Goal: Transaction & Acquisition: Purchase product/service

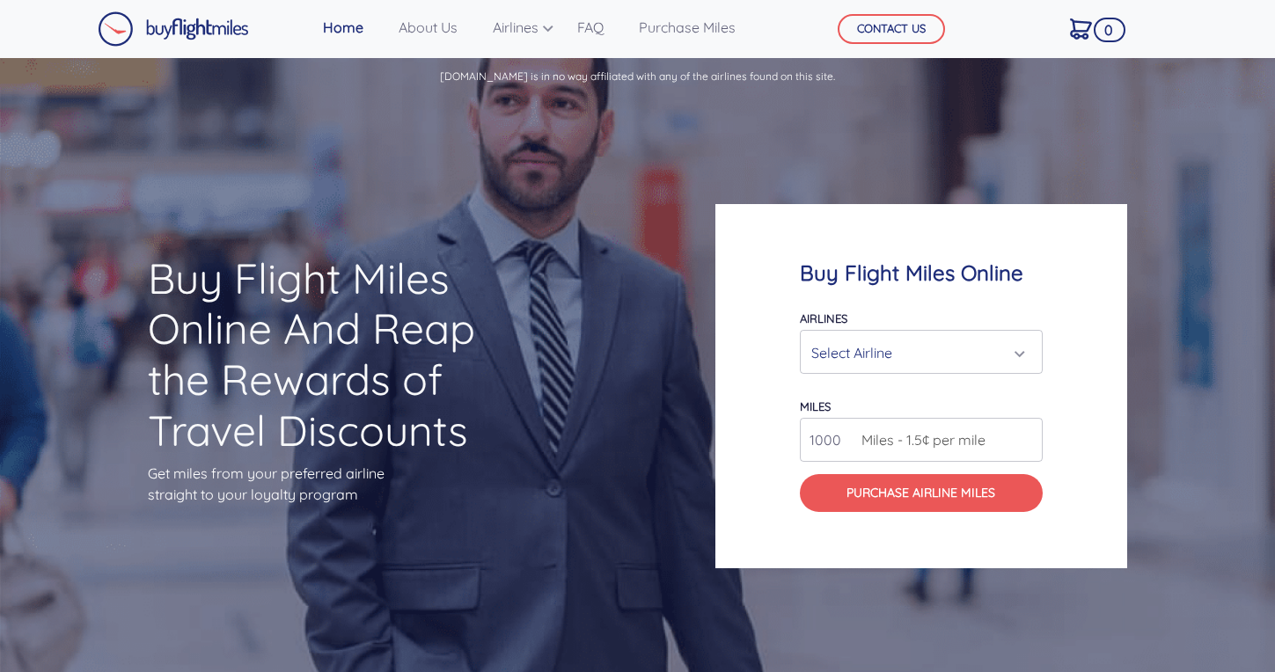
click at [913, 359] on div "Select Airline" at bounding box center [915, 352] width 209 height 33
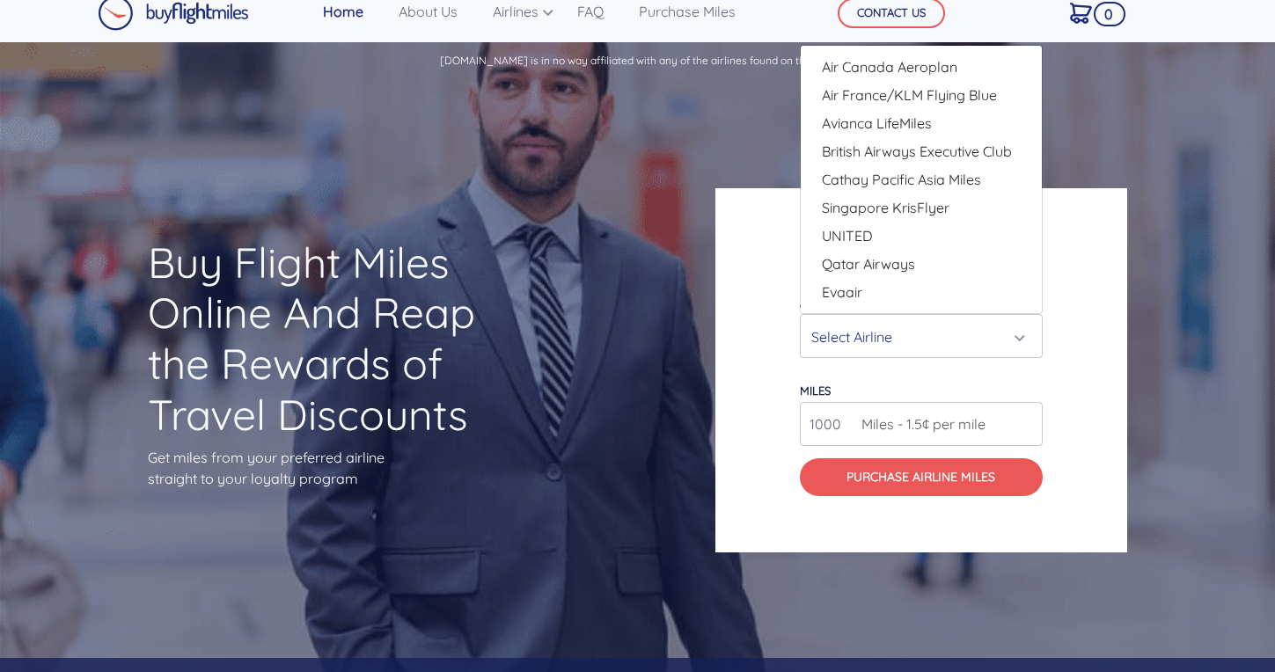
scroll to position [17, 0]
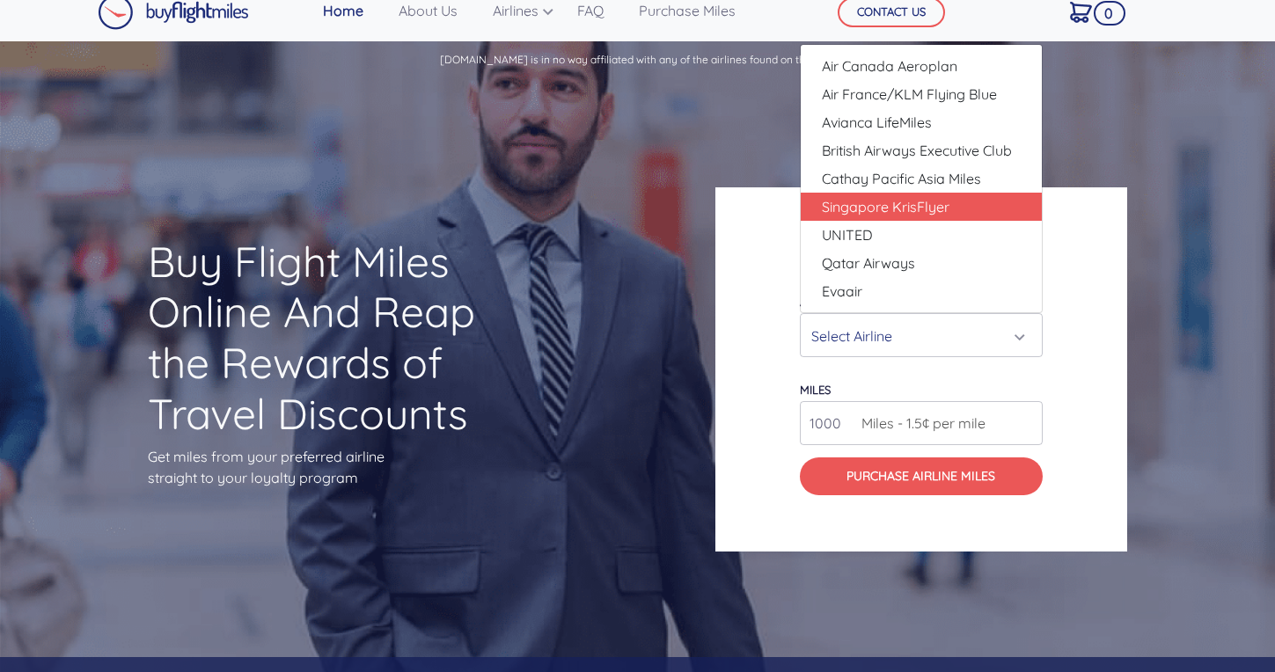
click at [966, 200] on link "Singapore KrisFlyer" at bounding box center [921, 207] width 241 height 28
select select "Singapore KrisFlyer"
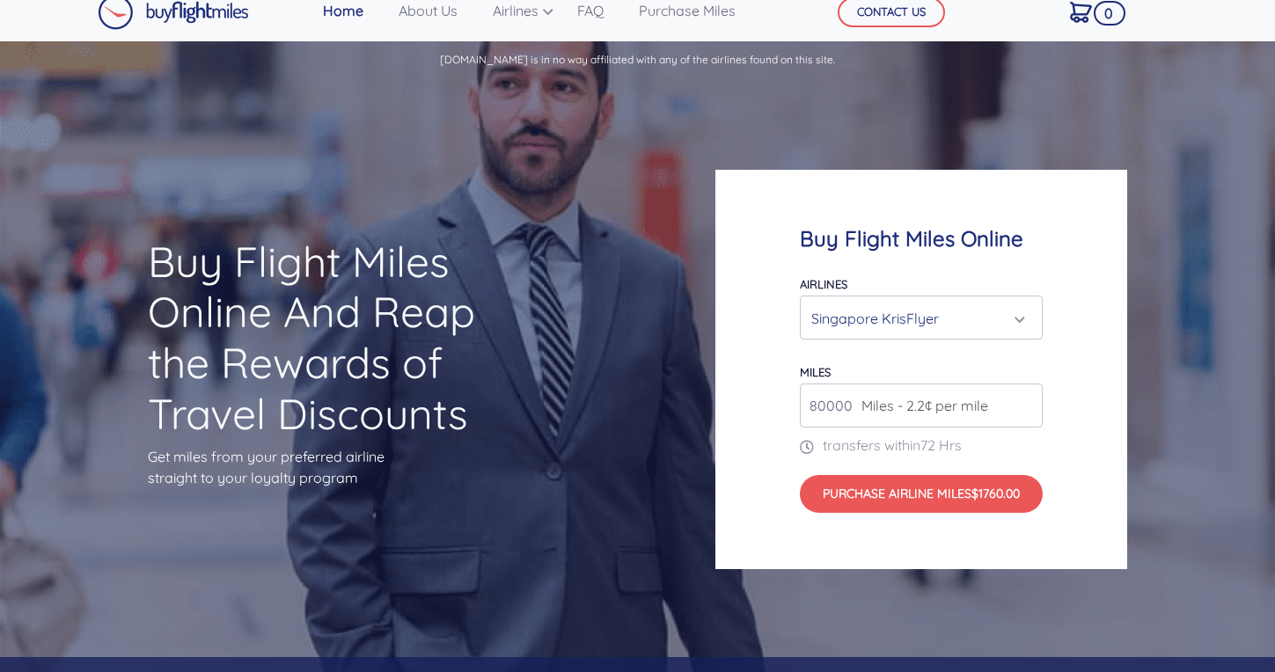
drag, startPoint x: 849, startPoint y: 401, endPoint x: 759, endPoint y: 402, distance: 89.7
click at [758, 402] on div "Buy Flight Miles Online Airlines Air Canada Aeroplan Air France/KLM Flying Blue…" at bounding box center [921, 369] width 412 height 398
click at [820, 397] on input "140000" at bounding box center [921, 406] width 243 height 44
click at [830, 395] on input "140000" at bounding box center [921, 406] width 243 height 44
click at [1113, 445] on div "Buy Flight Miles Online Airlines Air Canada Aeroplan Air France/KLM Flying Blue…" at bounding box center [921, 369] width 412 height 398
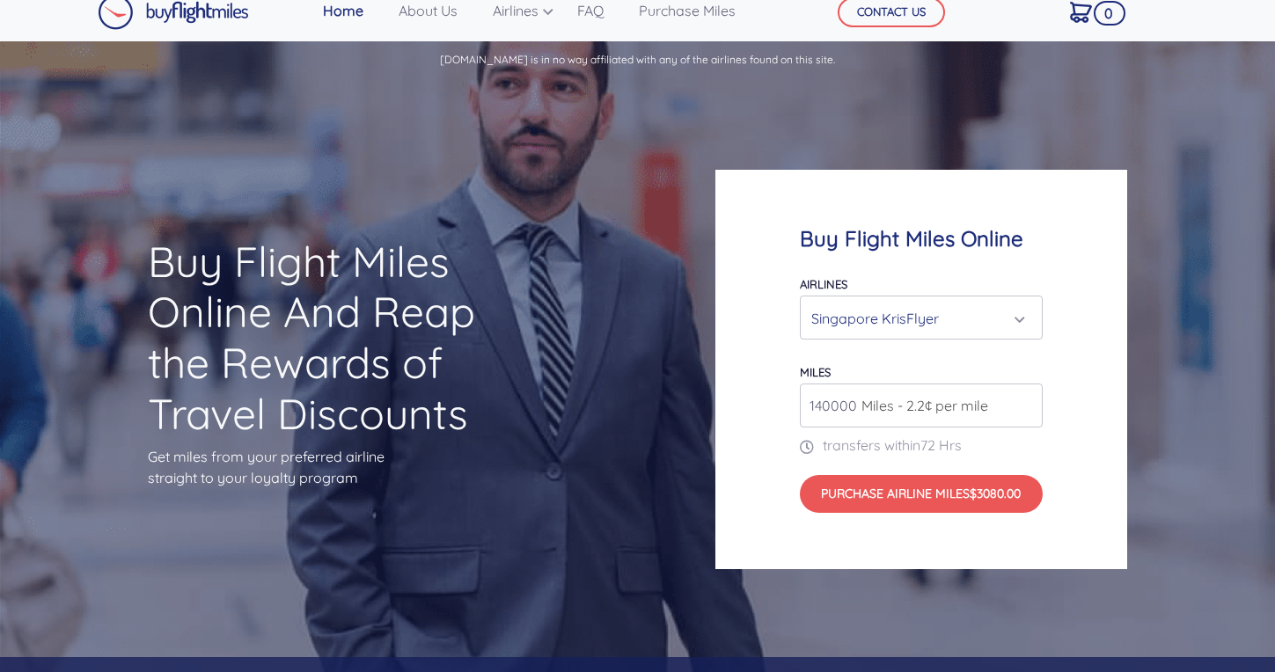
drag, startPoint x: 829, startPoint y: 393, endPoint x: 819, endPoint y: 393, distance: 9.7
click at [819, 393] on input "140000" at bounding box center [921, 406] width 243 height 44
click at [816, 393] on input "140000" at bounding box center [921, 406] width 243 height 44
type input "150000"
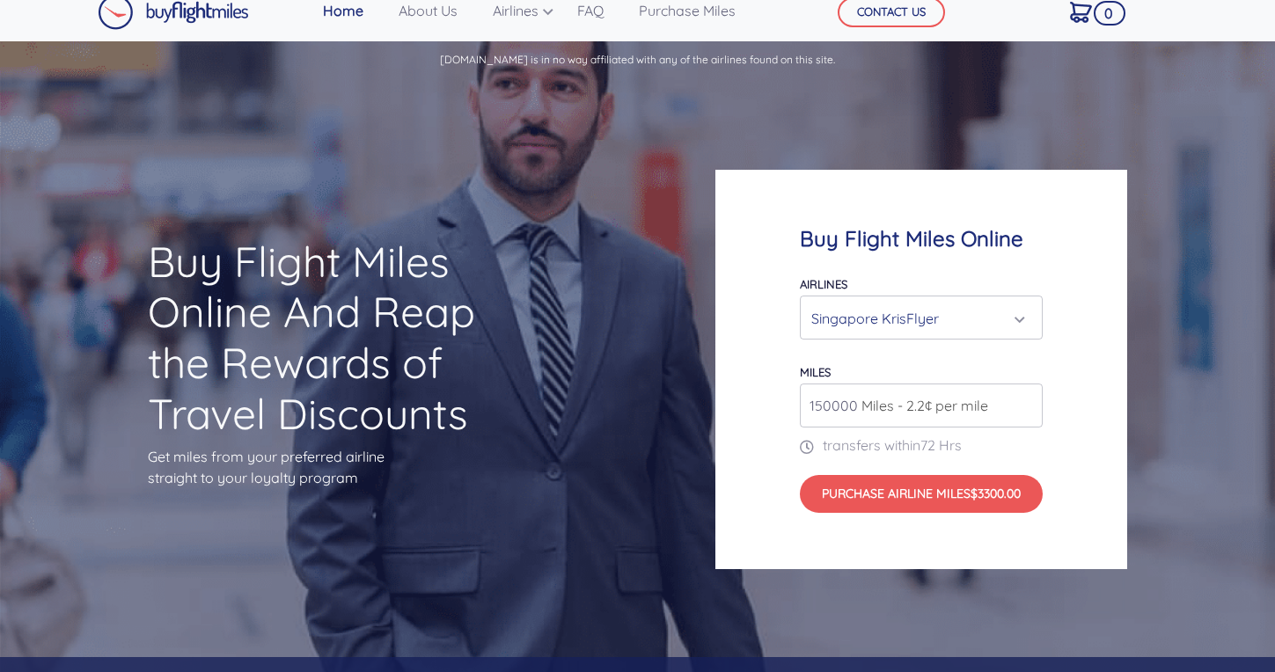
click at [1130, 420] on div "Buy Flight Miles Online Airlines Air Canada Aeroplan Air France/KLM Flying Blue…" at bounding box center [956, 368] width 510 height 567
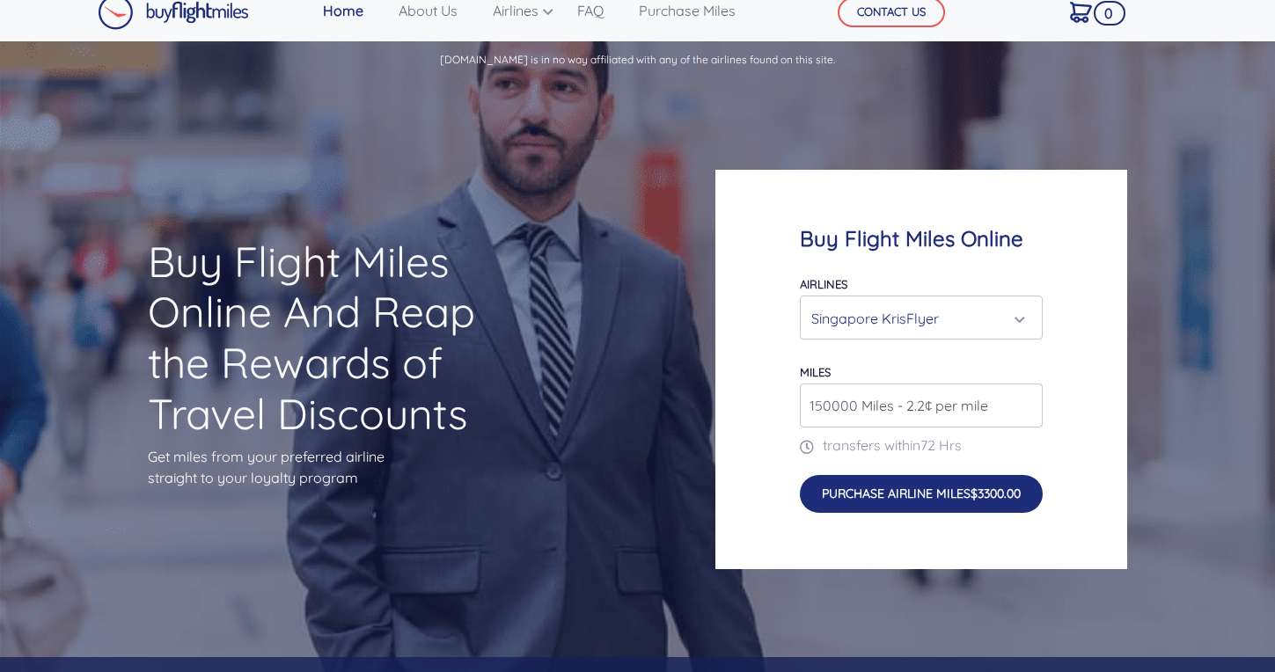
click at [981, 493] on button "Purchase Airline Miles $3300.00" at bounding box center [921, 494] width 243 height 38
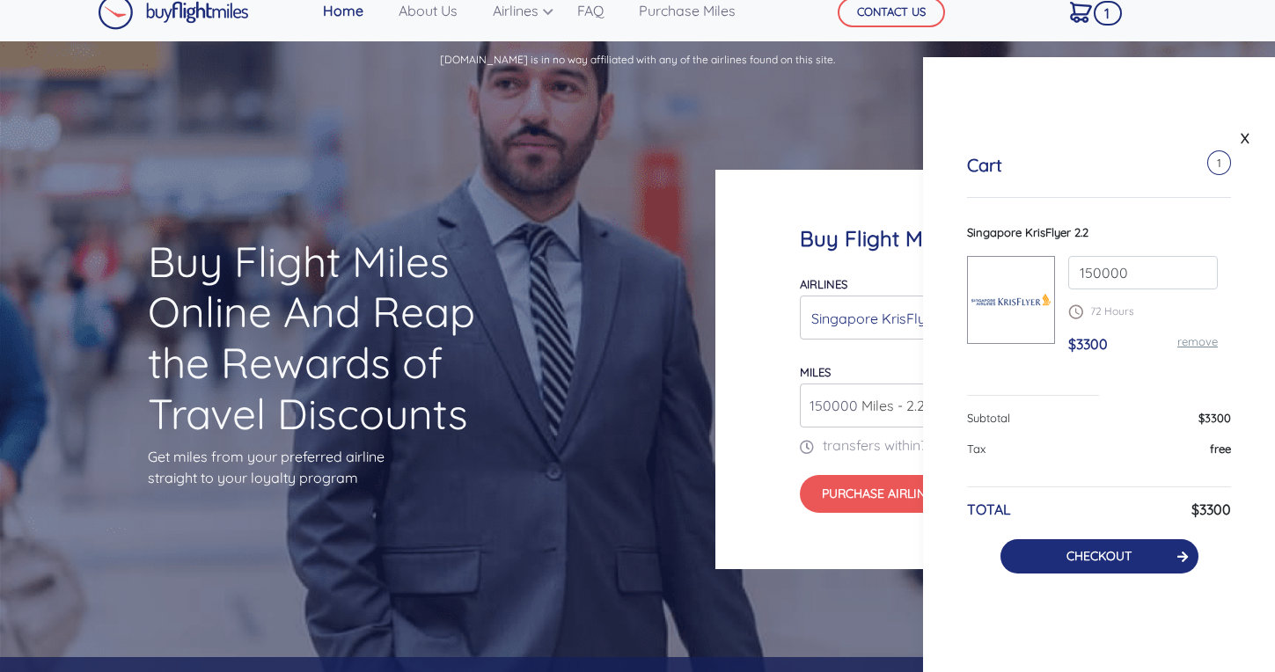
click at [1066, 555] on link "CHECKOUT" at bounding box center [1098, 556] width 65 height 16
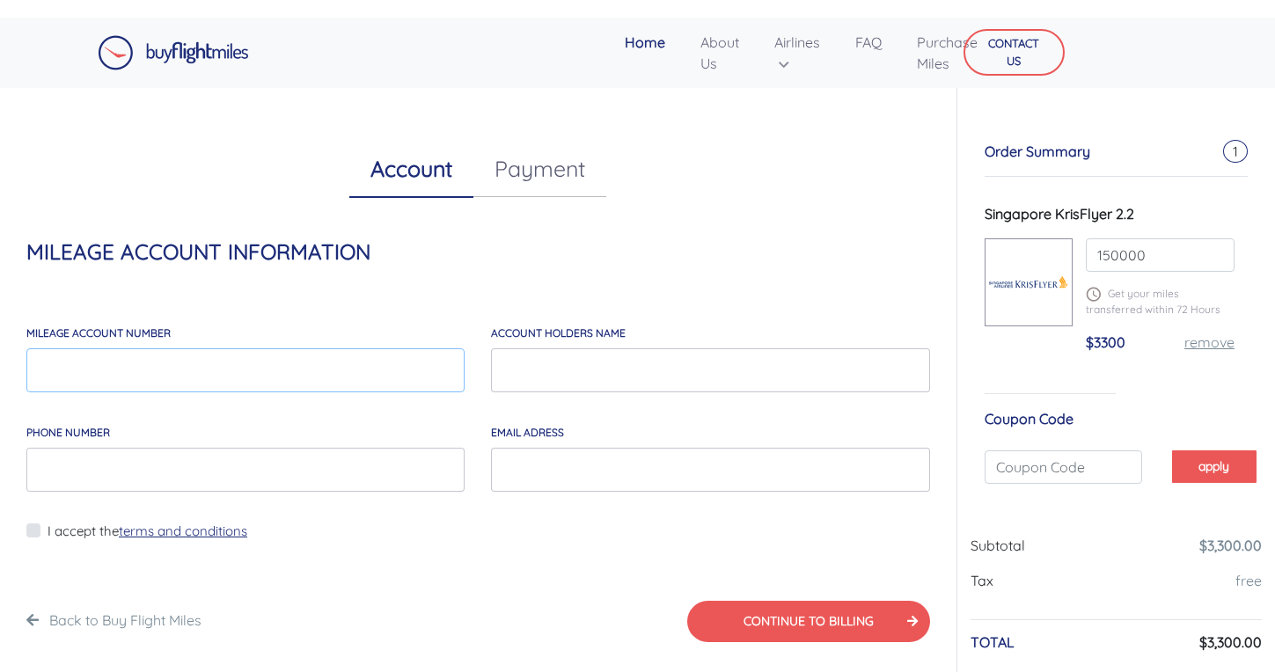
click at [269, 377] on input "MILEAGE account number" at bounding box center [245, 370] width 438 height 44
click at [732, 54] on link "About Us" at bounding box center [719, 53] width 53 height 56
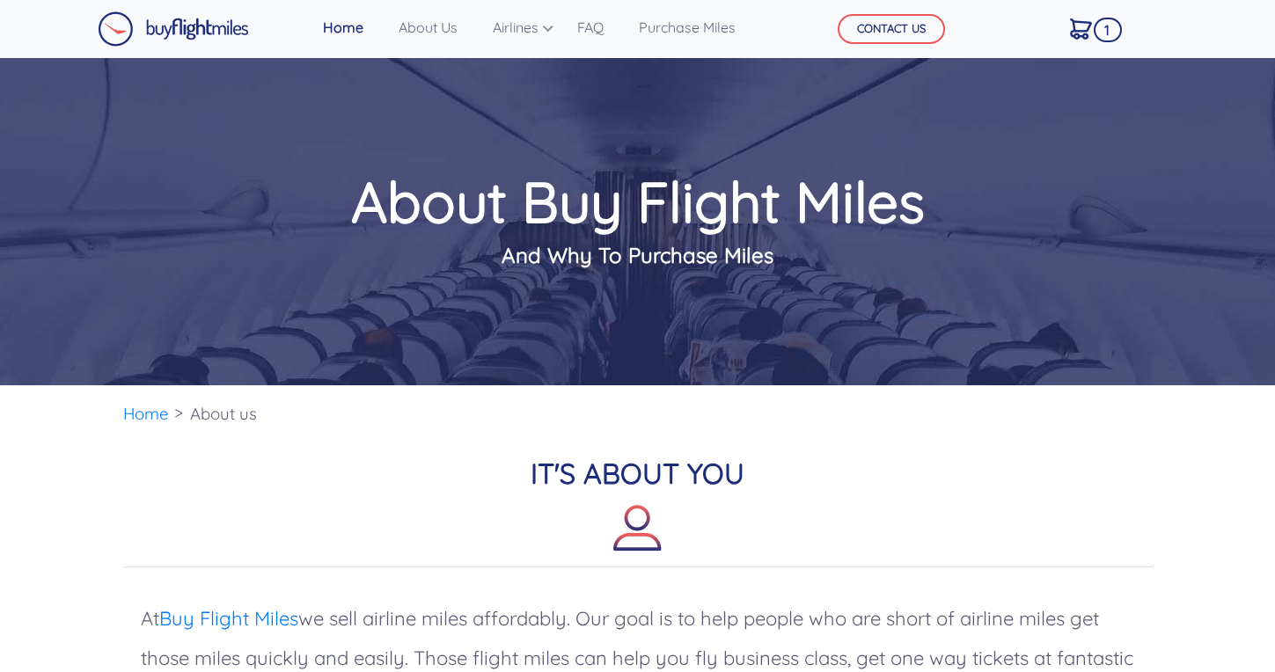
click at [1101, 35] on span "1" at bounding box center [1107, 30] width 28 height 25
click at [1107, 28] on span "1" at bounding box center [1107, 30] width 28 height 25
click at [1082, 23] on img at bounding box center [1081, 28] width 22 height 21
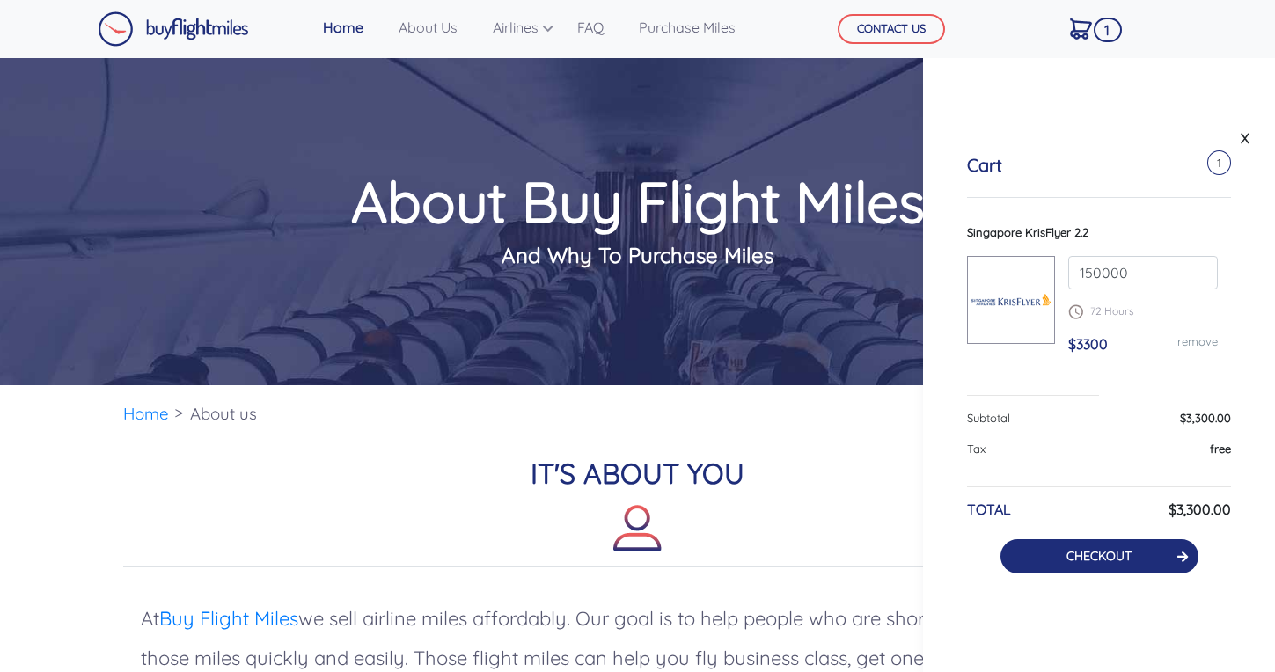
click at [1105, 550] on link "CHECKOUT" at bounding box center [1098, 556] width 65 height 16
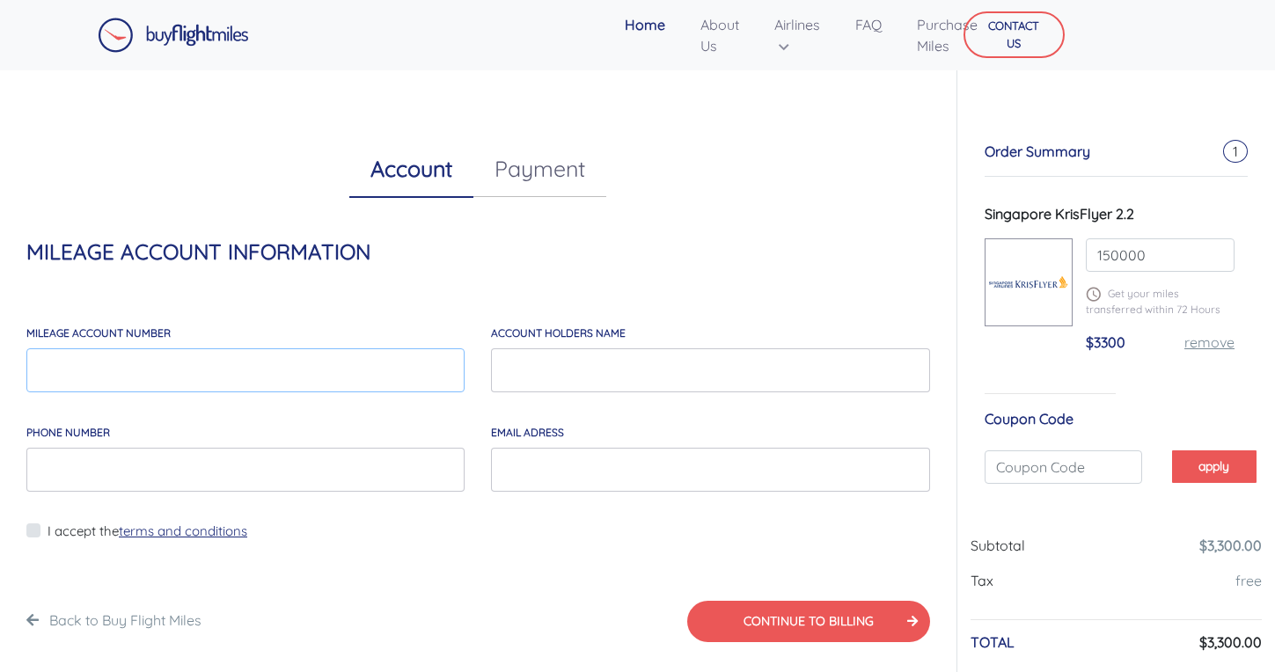
click at [324, 382] on input "MILEAGE account number" at bounding box center [245, 370] width 438 height 44
type input "8799747566"
type input "amit chopra"
type input "97831306"
type input "priyanka467@gmail.com"
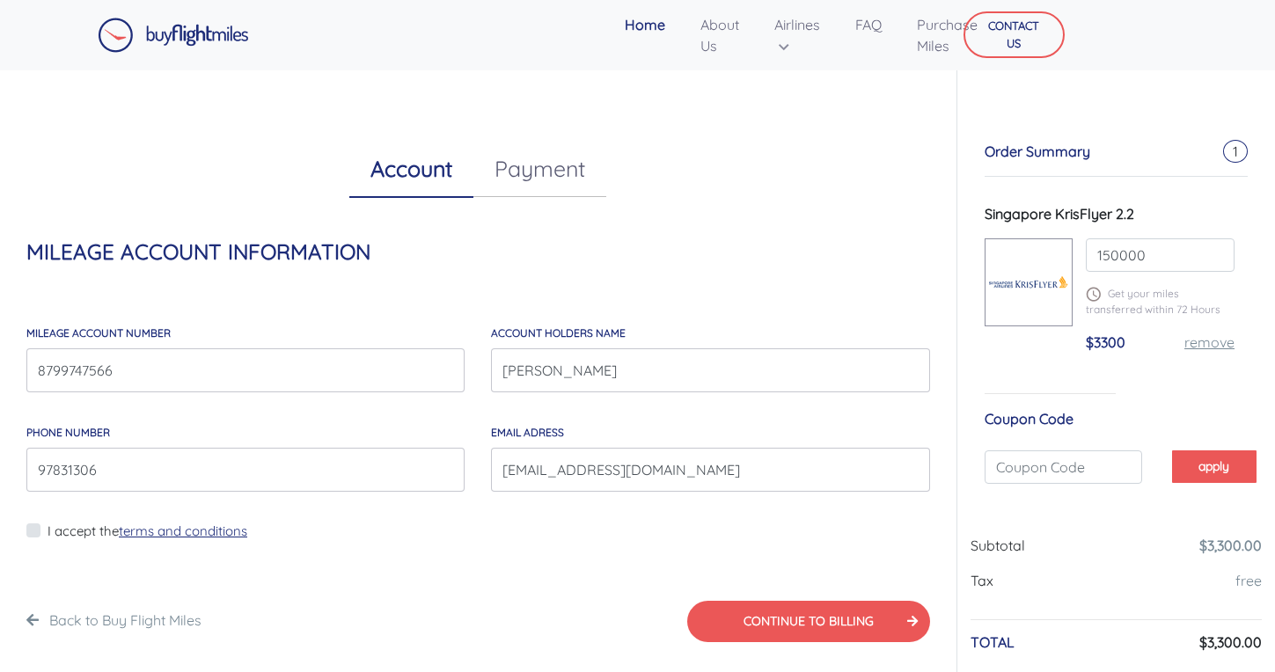
click at [48, 523] on label "I accept the terms and conditions" at bounding box center [148, 532] width 200 height 20
click at [48, 523] on input "I accept the terms and conditions" at bounding box center [53, 542] width 11 height 44
checkbox input "true"
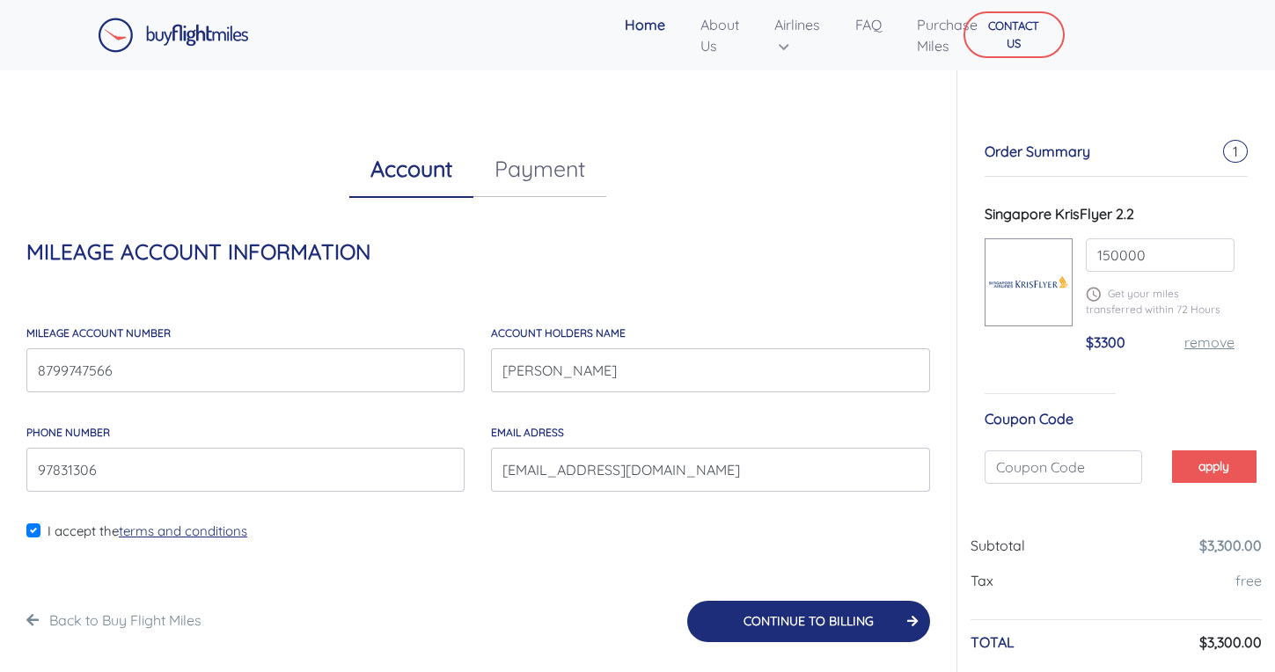
click at [793, 623] on button "CONTINUE TO BILLING" at bounding box center [808, 621] width 243 height 41
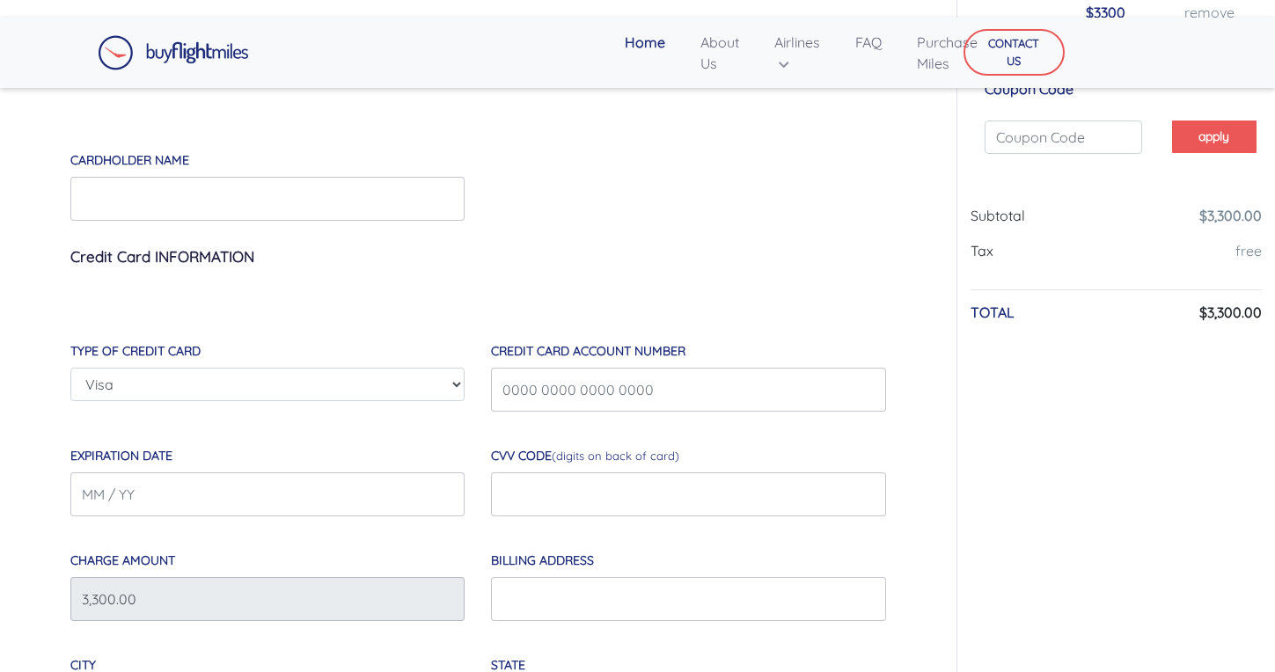
scroll to position [257, 0]
click at [323, 200] on input "Cardholder Name" at bounding box center [267, 201] width 394 height 44
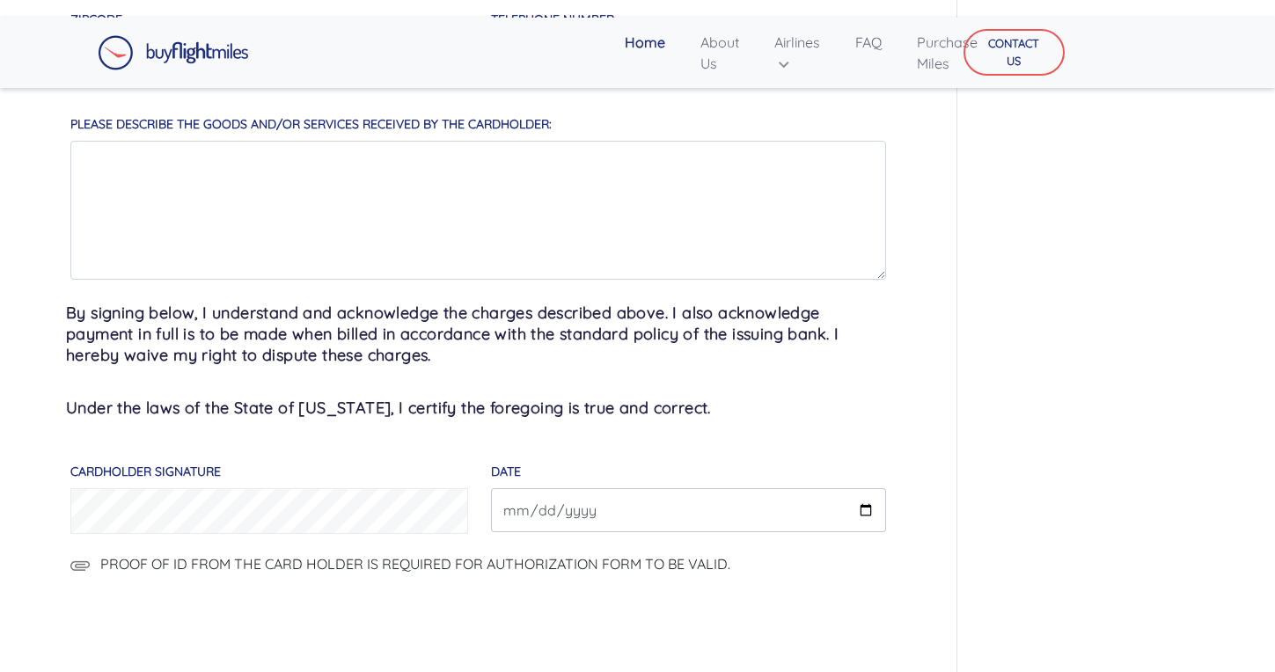
scroll to position [1013, 0]
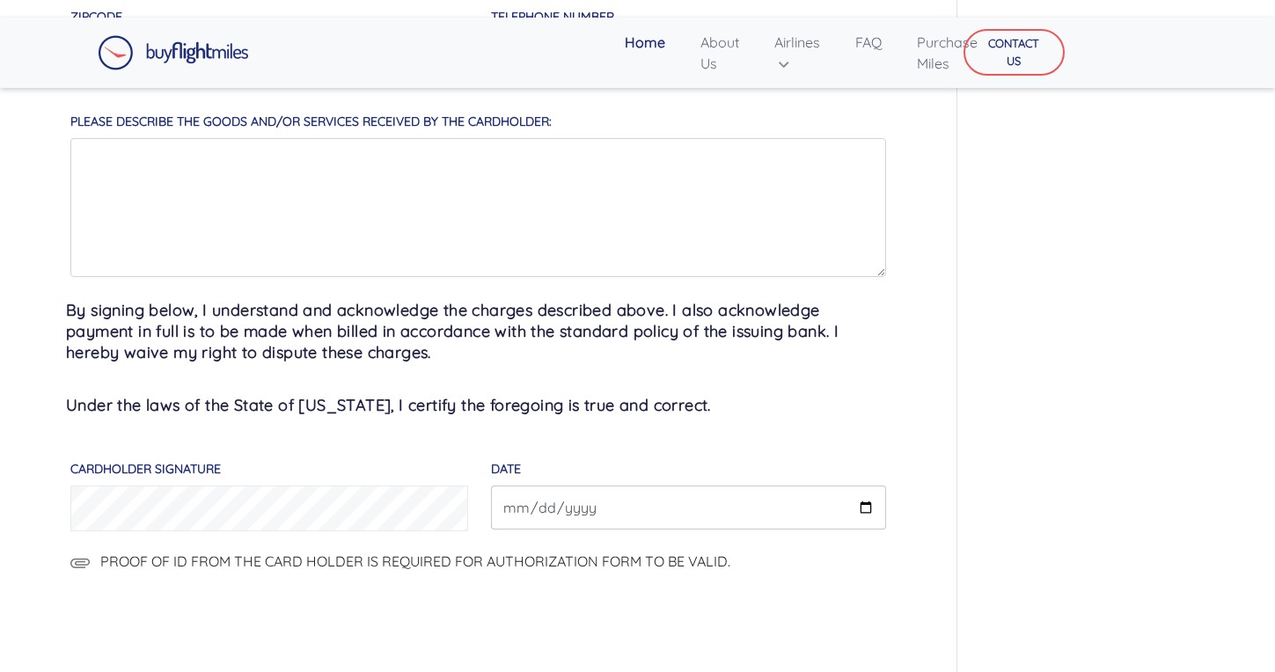
type input "amit chopra"
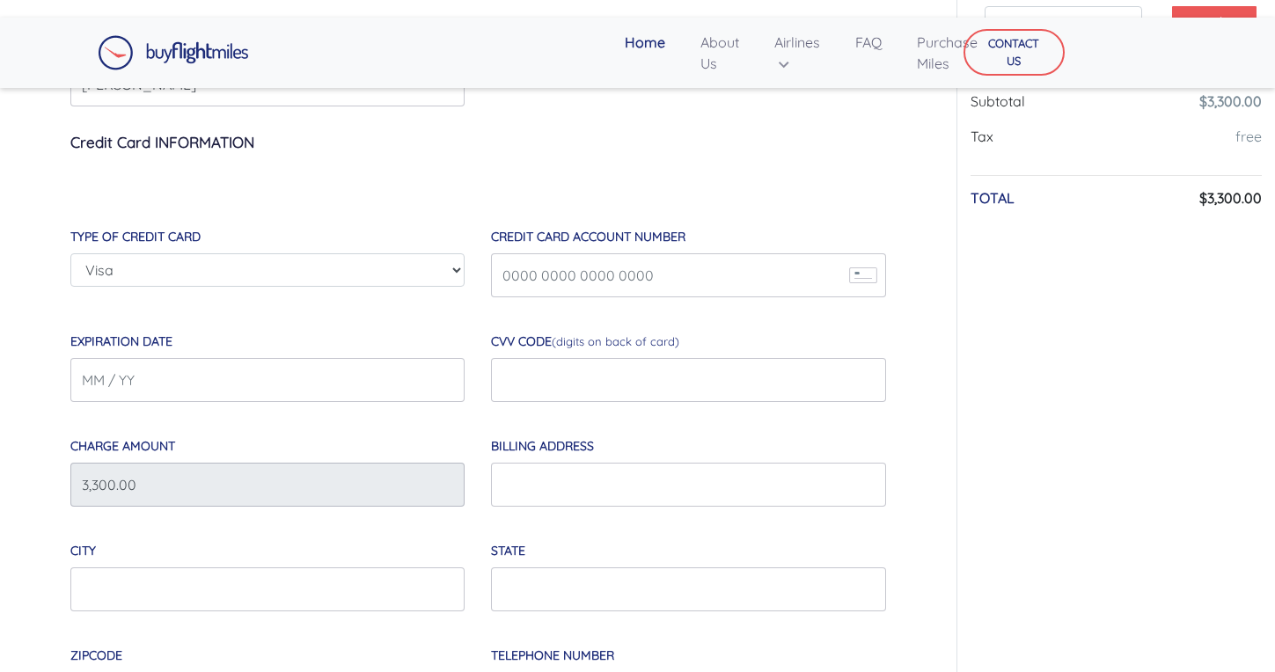
scroll to position [375, 0]
click at [559, 263] on input "Credit Card Account Number" at bounding box center [688, 274] width 394 height 44
type input "4119110005024283"
click at [375, 379] on input "Expiration Date" at bounding box center [267, 379] width 394 height 44
click at [318, 375] on input "Expiration Date" at bounding box center [267, 379] width 394 height 44
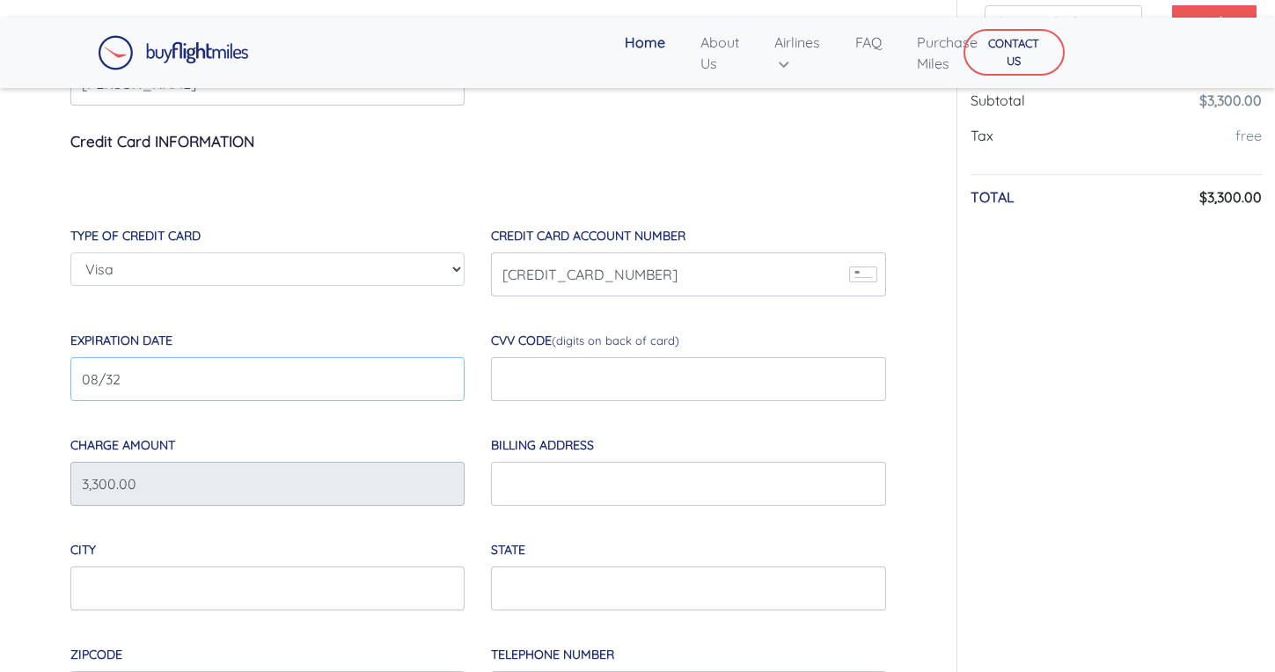
type input "08/32"
click at [540, 370] on input "text" at bounding box center [688, 379] width 394 height 44
type input "549"
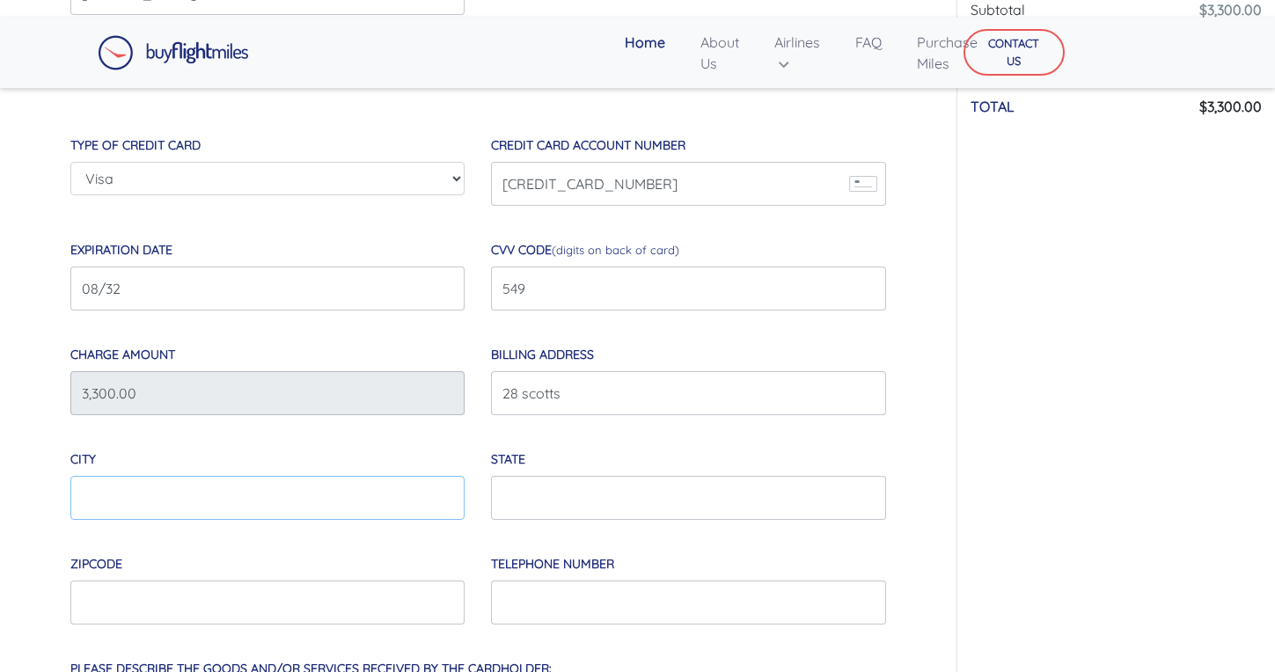
scroll to position [494, 0]
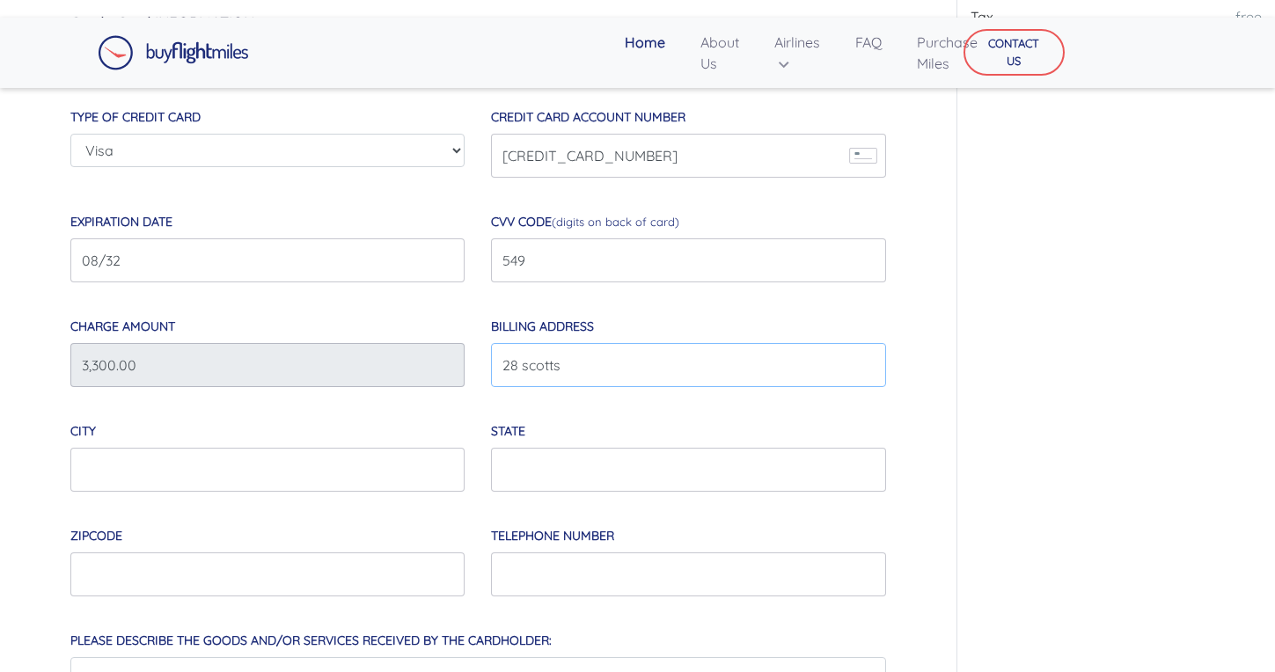
click at [581, 372] on input "Billing Address" at bounding box center [688, 365] width 394 height 44
type input "28 scotts , 23-05"
click at [282, 470] on input "City" at bounding box center [267, 470] width 394 height 44
type input "singapore"
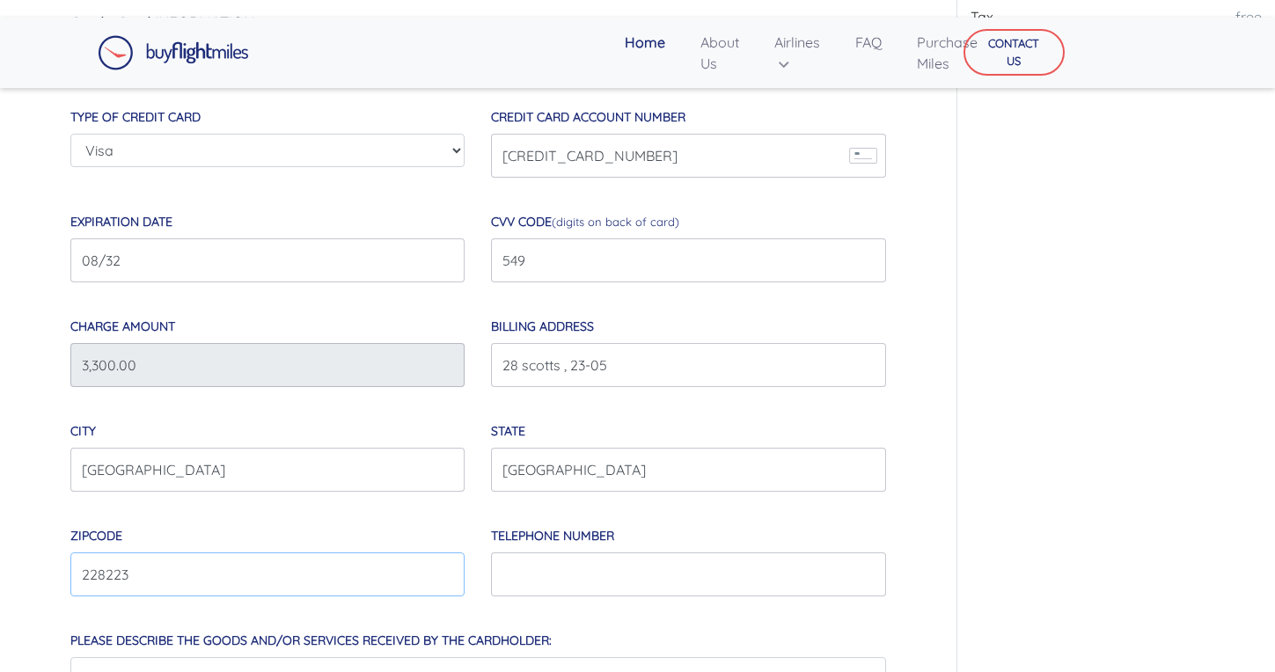
type input "228223"
click at [869, 570] on input "Telephone Number" at bounding box center [688, 574] width 394 height 44
click at [572, 574] on input "Telephone Number" at bounding box center [688, 574] width 394 height 44
drag, startPoint x: 572, startPoint y: 574, endPoint x: 434, endPoint y: 574, distance: 138.1
click at [434, 574] on div "Type Of Credit Card Visa Master Card American Express Discover Credit Card Acco…" at bounding box center [478, 592] width 842 height 1011
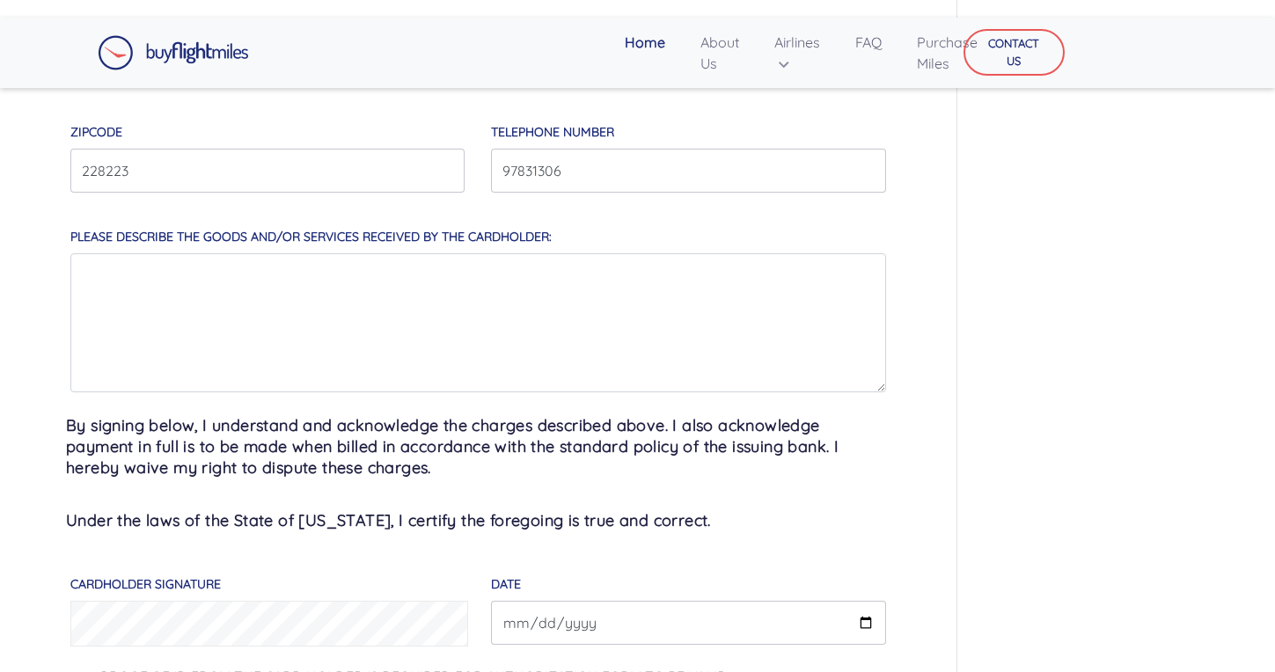
scroll to position [917, 0]
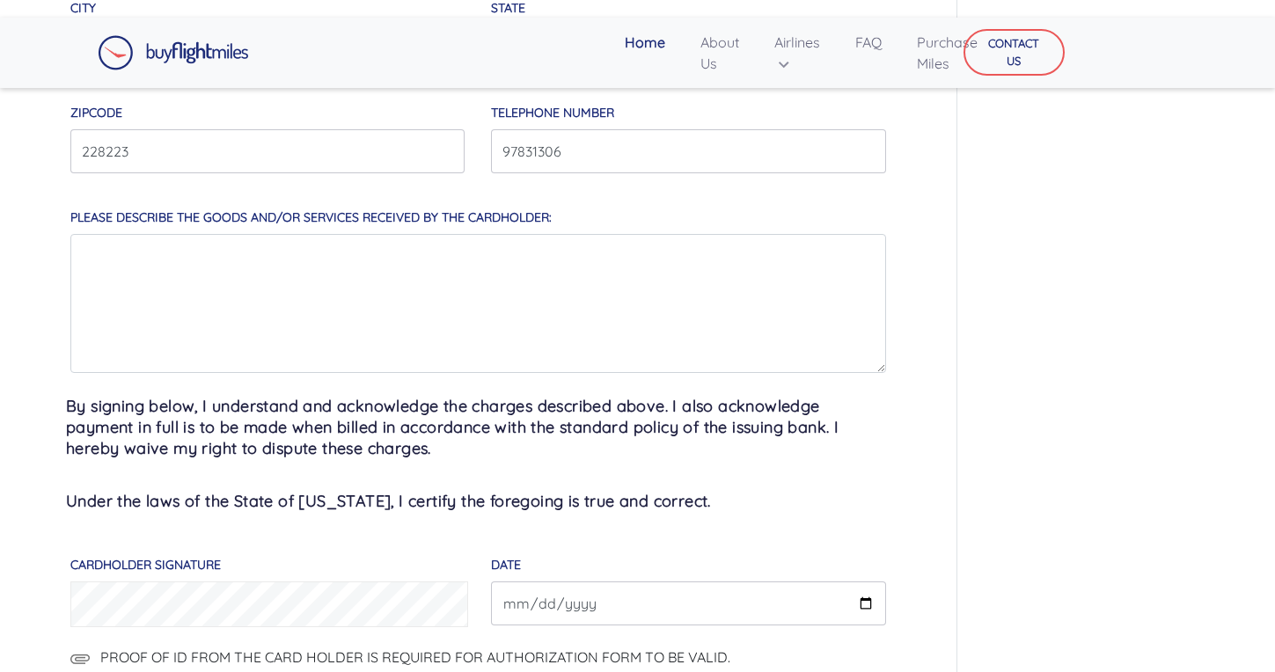
type input "97831306"
click at [517, 603] on input "DATE" at bounding box center [688, 603] width 394 height 44
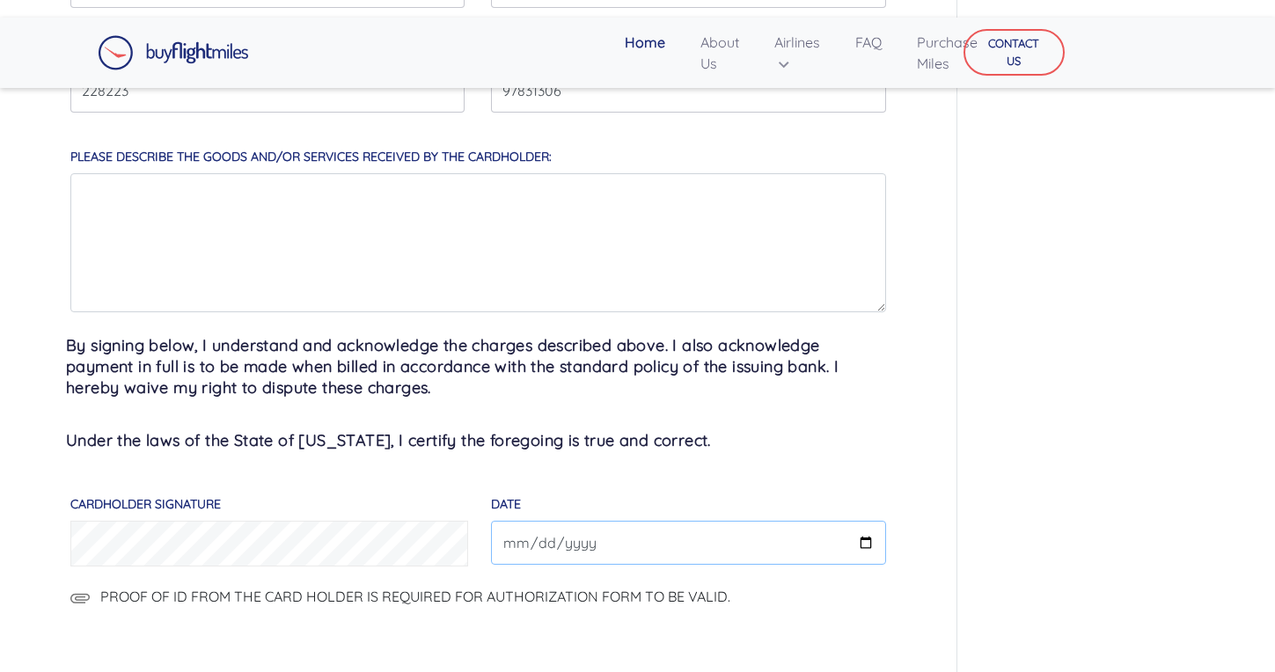
scroll to position [987, 0]
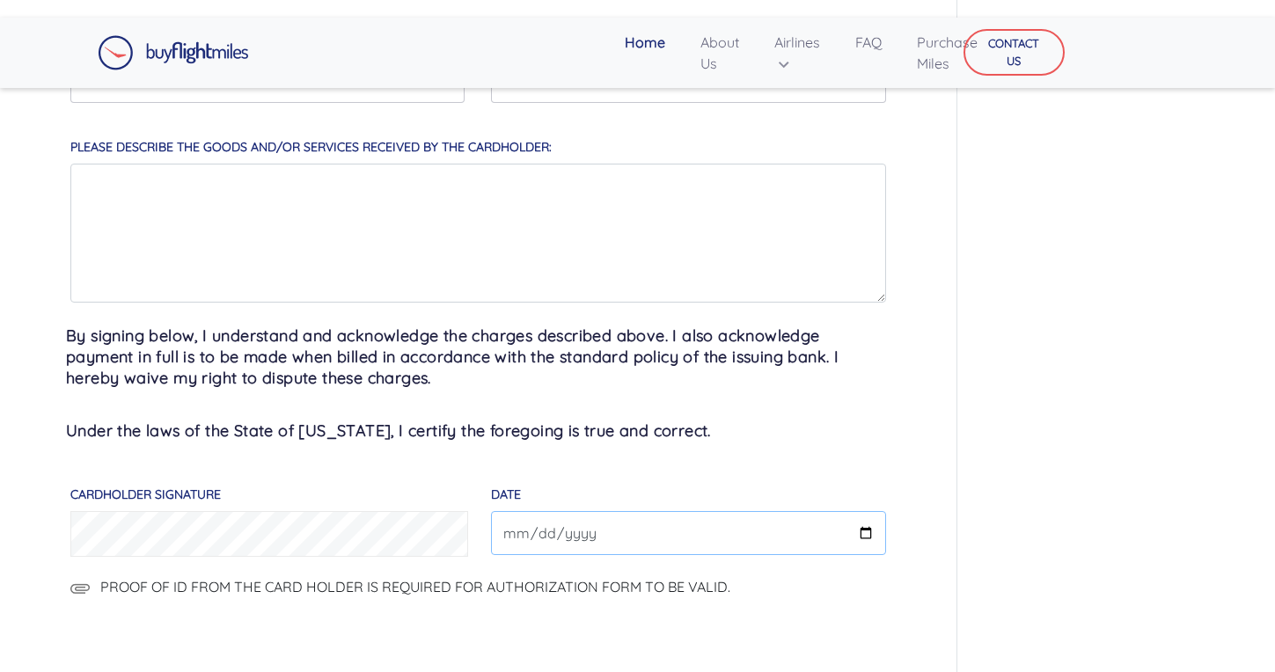
click at [542, 553] on input "DATE" at bounding box center [688, 533] width 394 height 44
type input "2025-09-24"
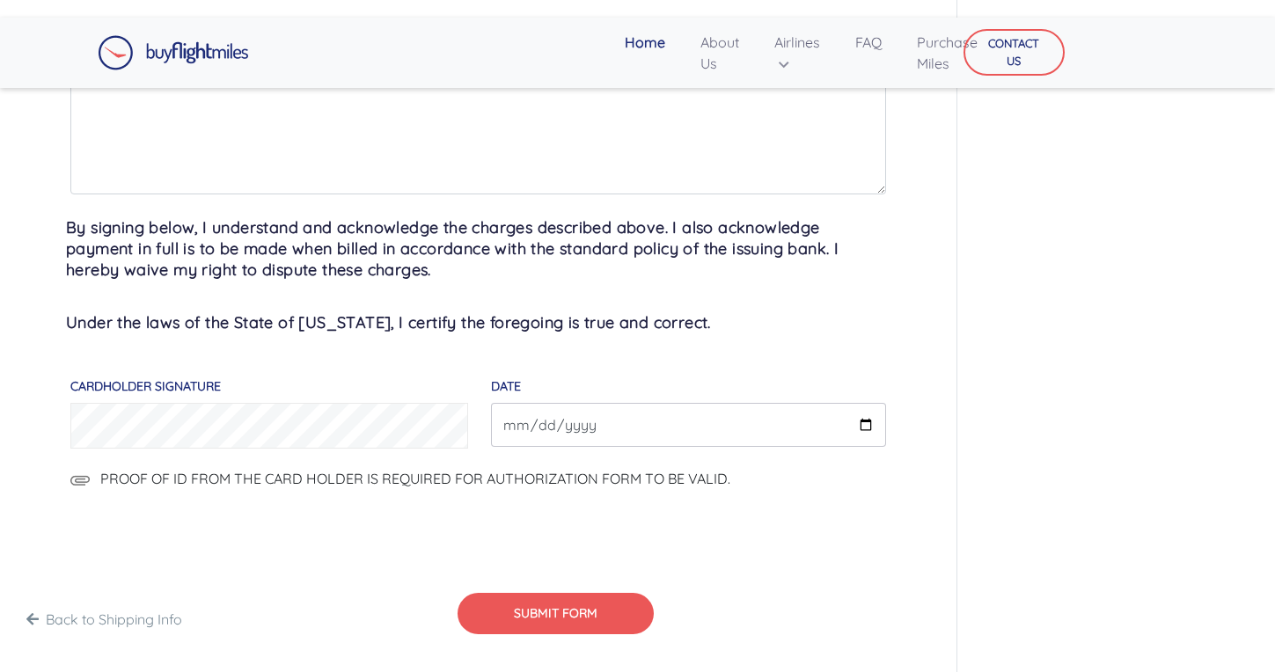
scroll to position [1100, 0]
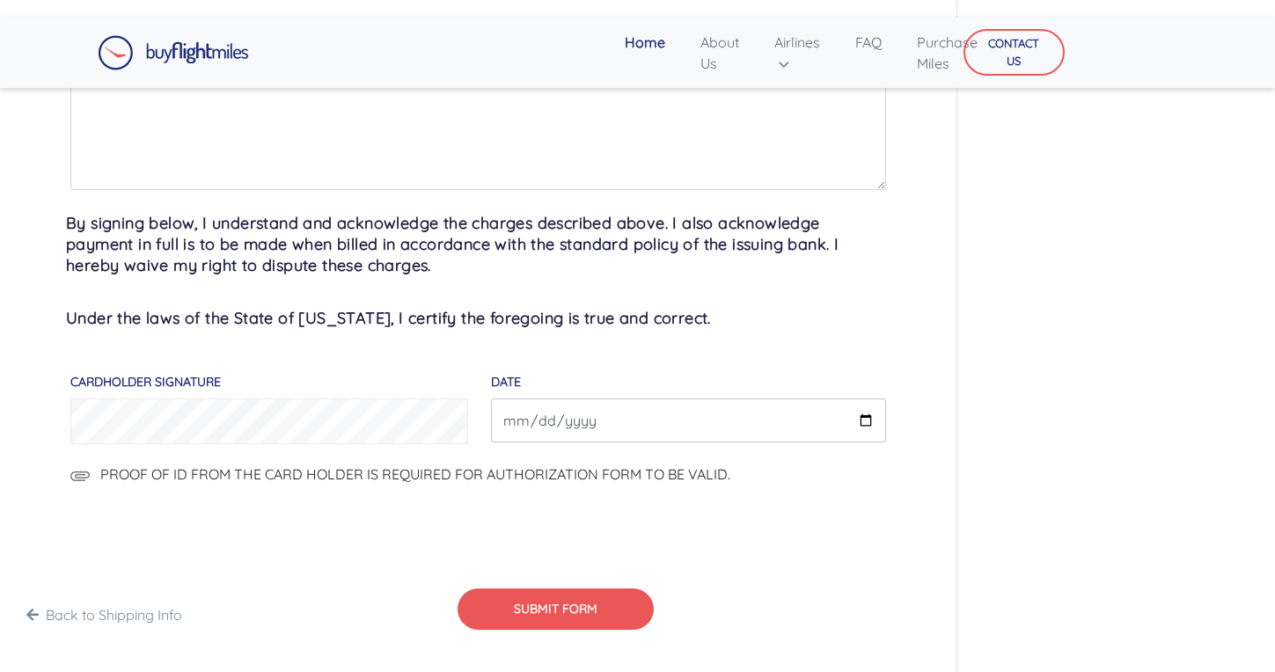
click at [85, 476] on img at bounding box center [79, 476] width 19 height 11
click at [730, 476] on input "PROOF OF ID FROM THE CARD HOLDER IS REQUIRED FOR AUTHORIZATION FORM TO BE VALID." at bounding box center [880, 486] width 301 height 44
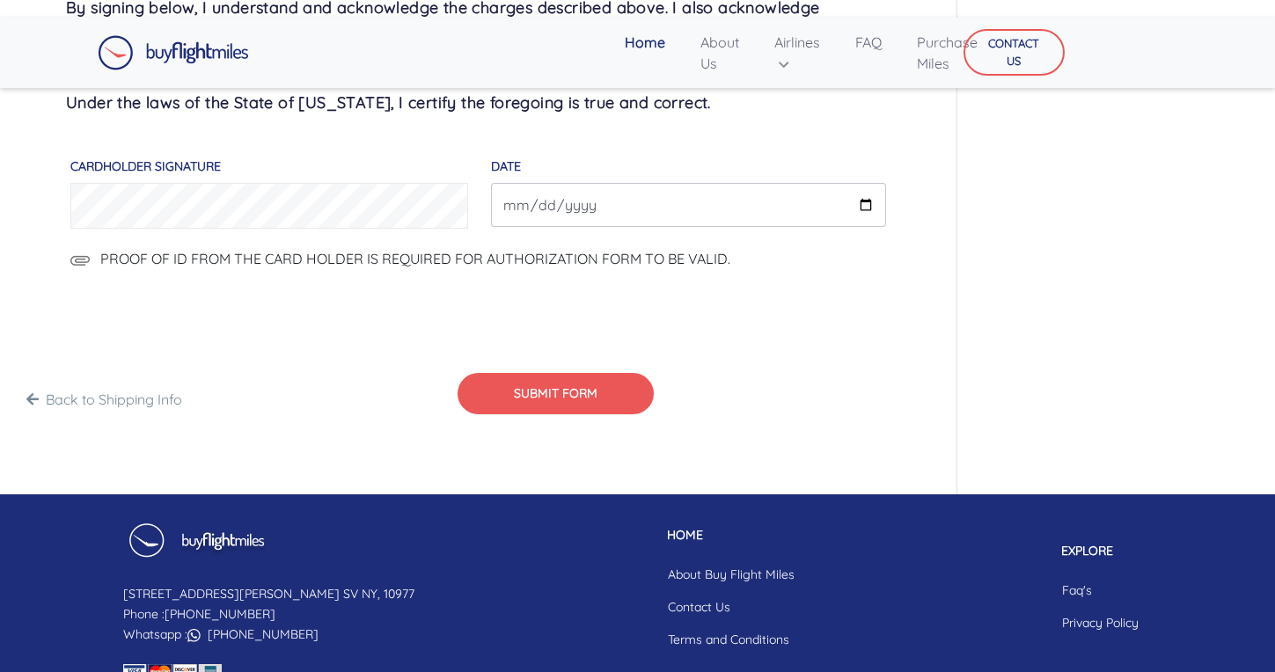
scroll to position [1299, 0]
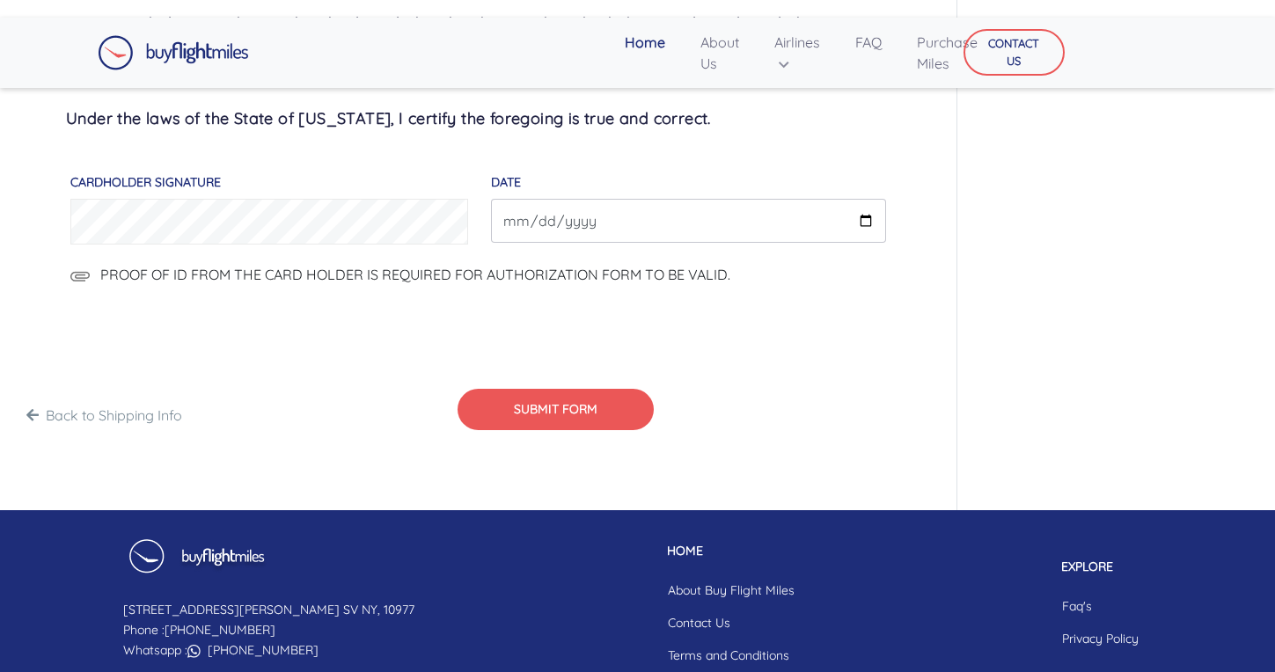
click at [81, 273] on img at bounding box center [79, 276] width 19 height 11
click at [730, 273] on input "PROOF OF ID FROM THE CARD HOLDER IS REQUIRED FOR AUTHORIZATION FORM TO BE VALID." at bounding box center [880, 286] width 301 height 44
type input "C:\fakepath\CamScanner 12-18-2024 09.26.pdf"
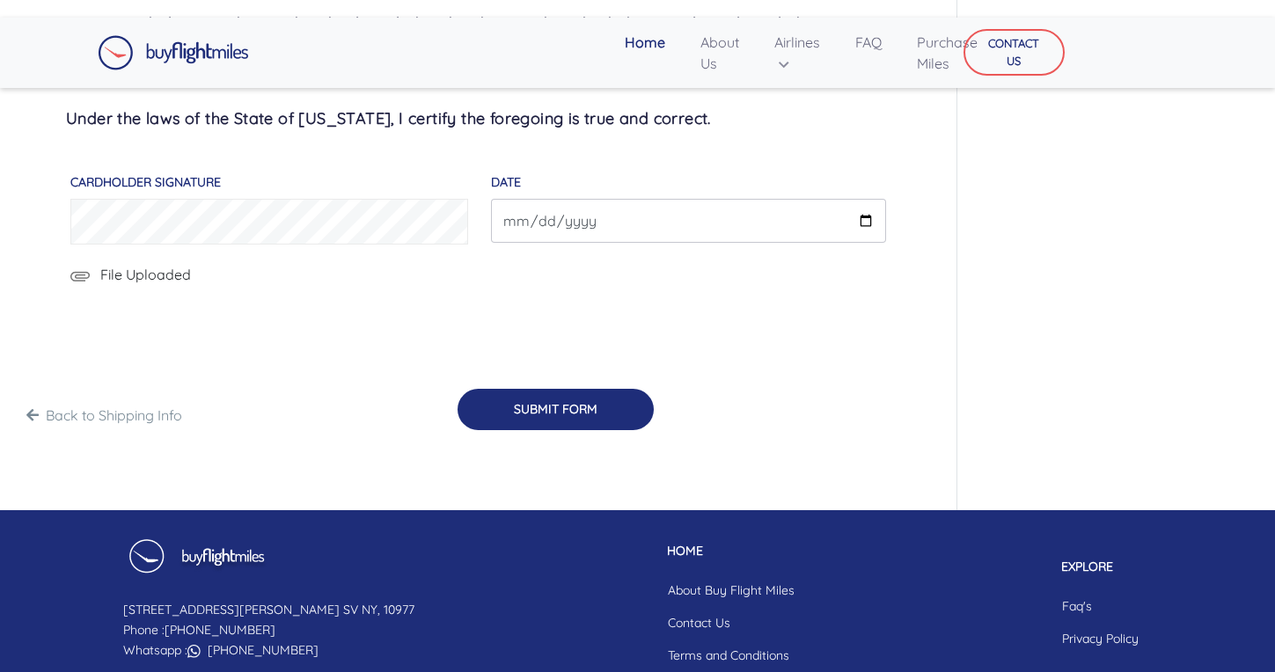
click at [595, 398] on button "SUBMIT FORM" at bounding box center [555, 409] width 196 height 41
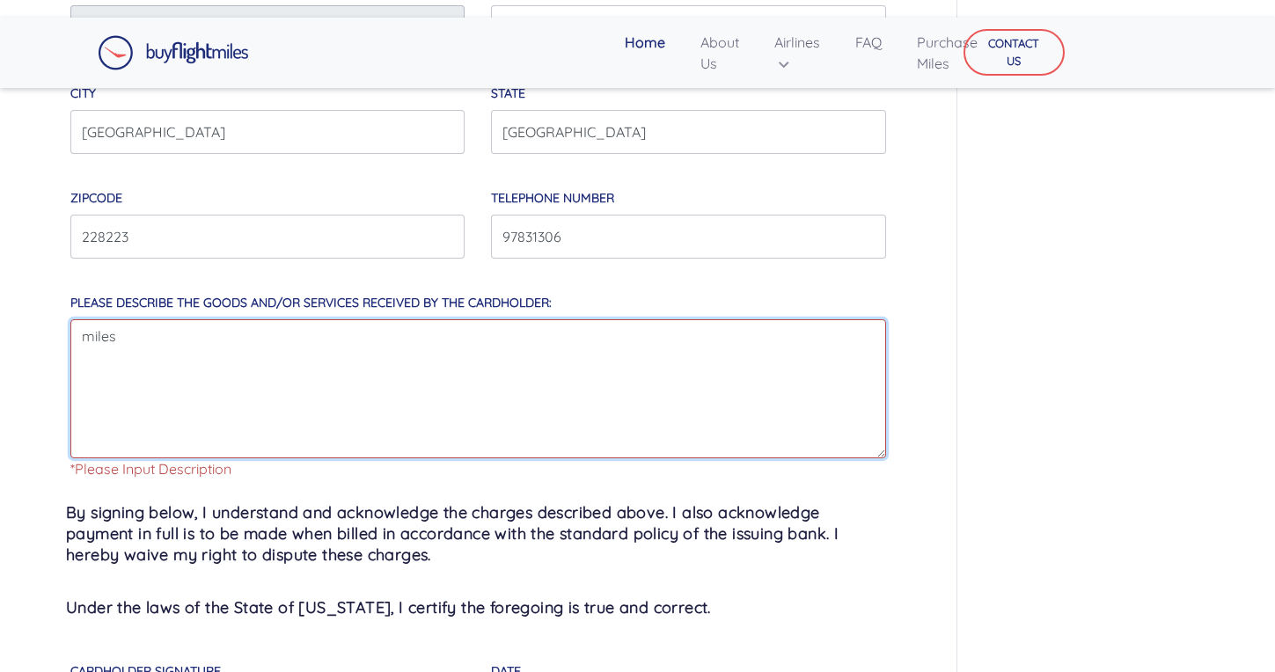
type textarea "miles"
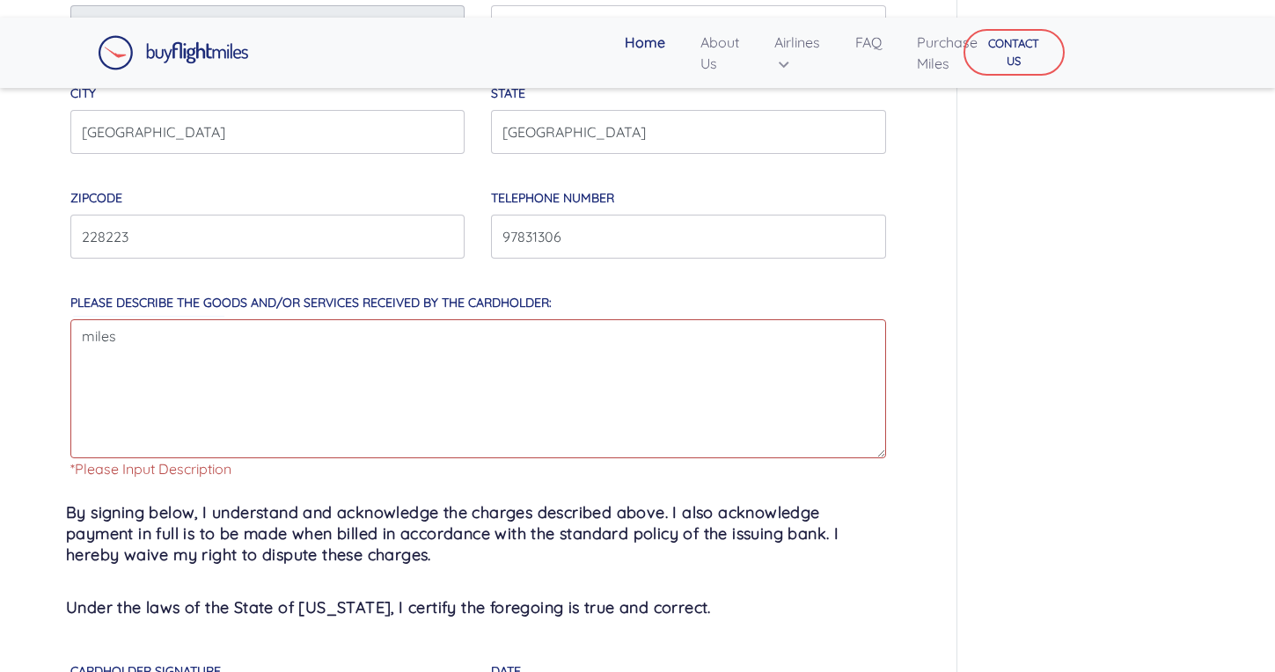
click at [948, 548] on div "Account Payment MILEAGE ACCOUNT INFORMATION MILEAGE account number 8799747566 a…" at bounding box center [478, 84] width 956 height 1831
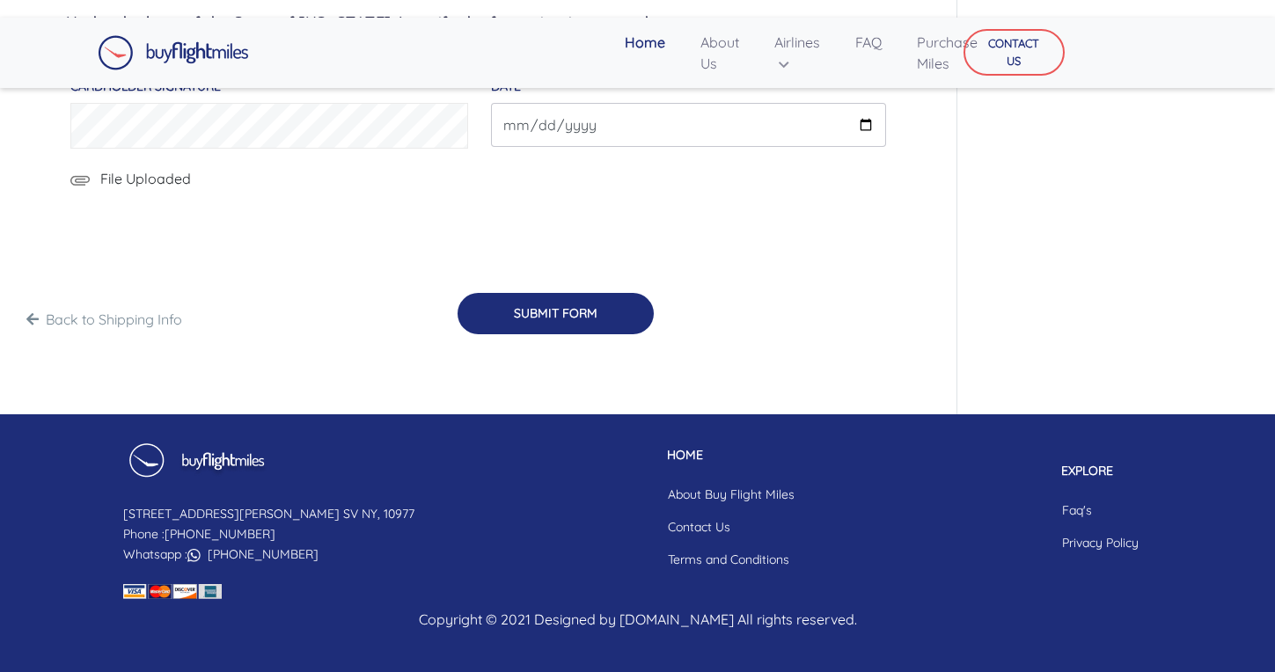
click at [531, 323] on button "SUBMIT FORM" at bounding box center [555, 313] width 196 height 41
type input "08/2032"
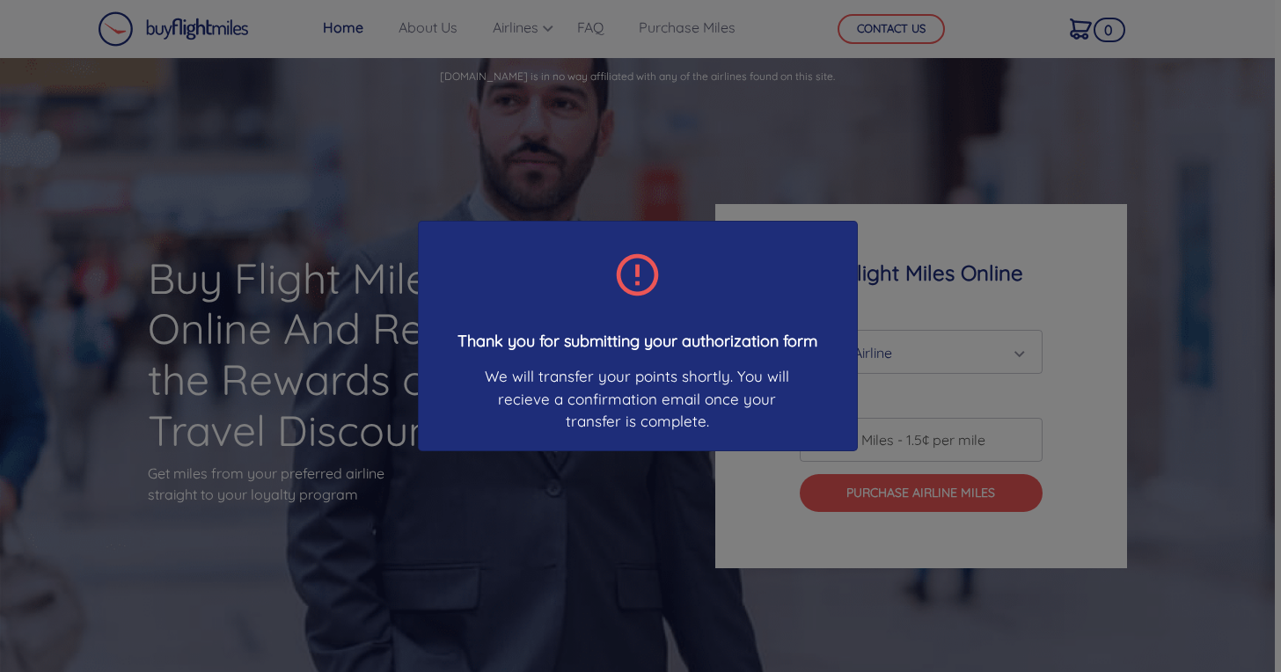
click at [625, 463] on div "Thank you for submitting your authorization form We will transfer your points s…" at bounding box center [640, 336] width 1281 height 672
